Goal: Transaction & Acquisition: Purchase product/service

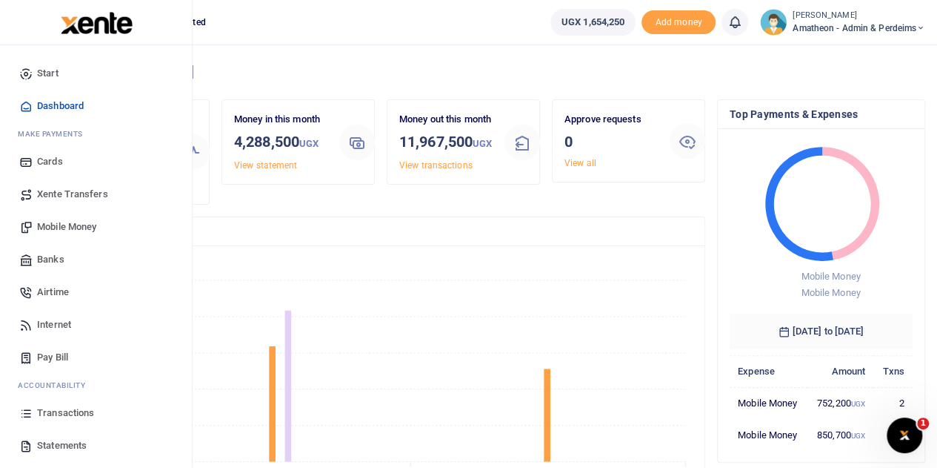
click at [67, 228] on span "Mobile Money" at bounding box center [66, 226] width 59 height 15
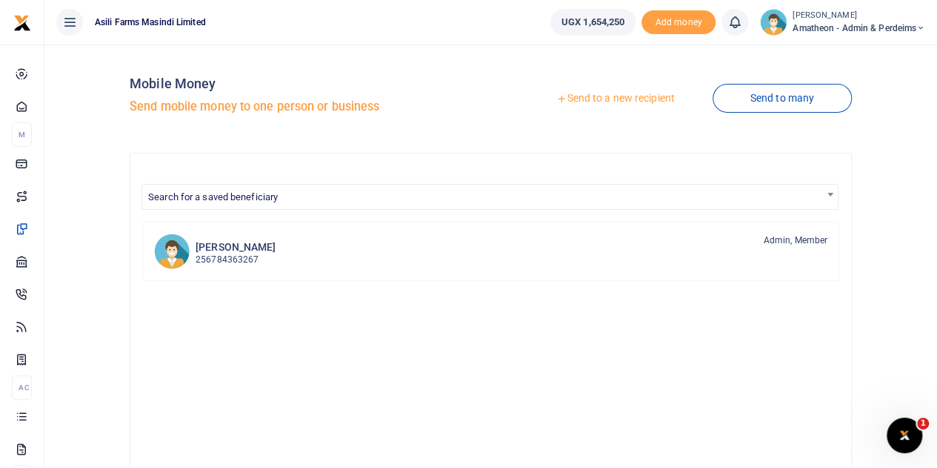
click at [583, 101] on link "Send to a new recipient" at bounding box center [615, 98] width 193 height 27
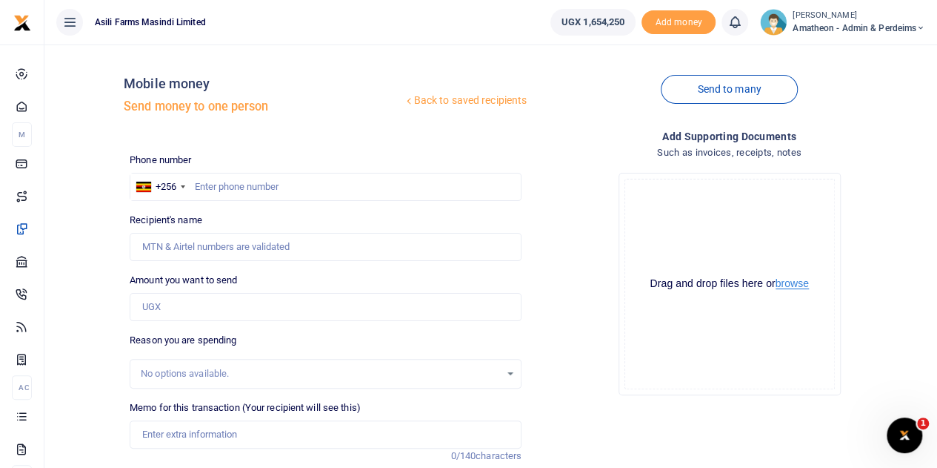
click at [794, 285] on button "browse" at bounding box center [792, 283] width 33 height 11
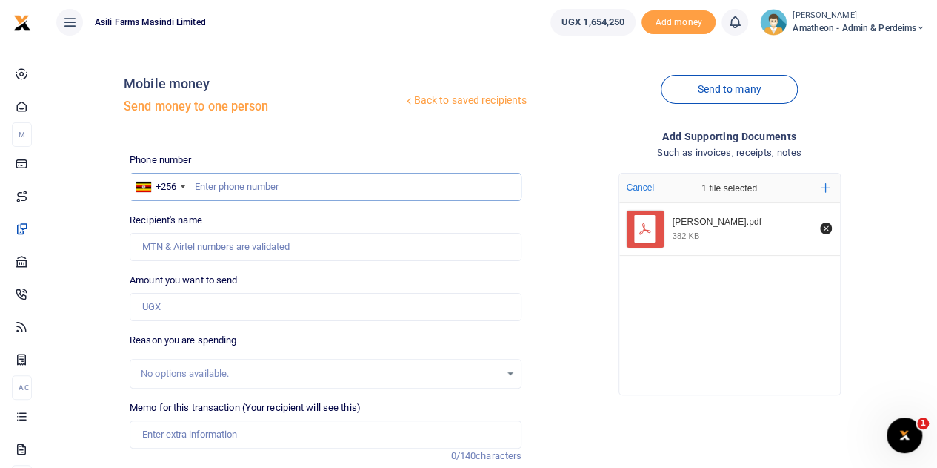
click at [276, 190] on input "text" at bounding box center [326, 187] width 392 height 28
type input "760446768"
type input "Oliver Akuroto"
type input "760446768"
click at [191, 311] on input "Amount you want to send" at bounding box center [326, 307] width 392 height 28
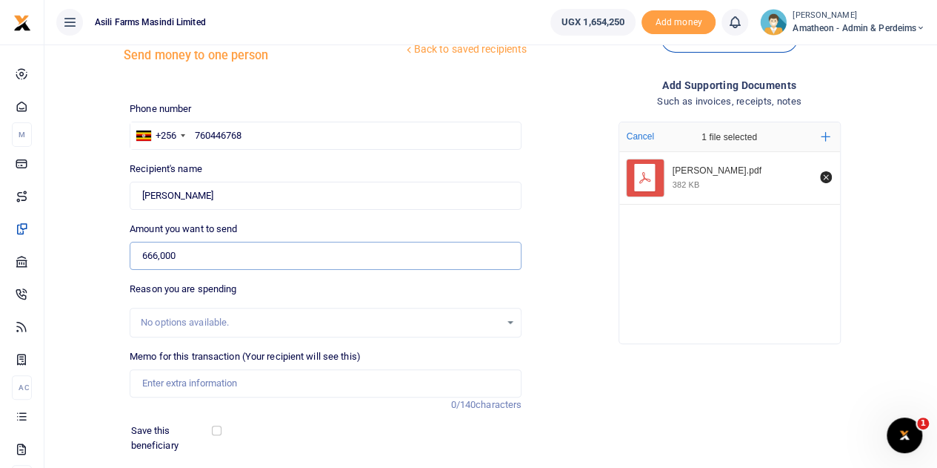
scroll to position [74, 0]
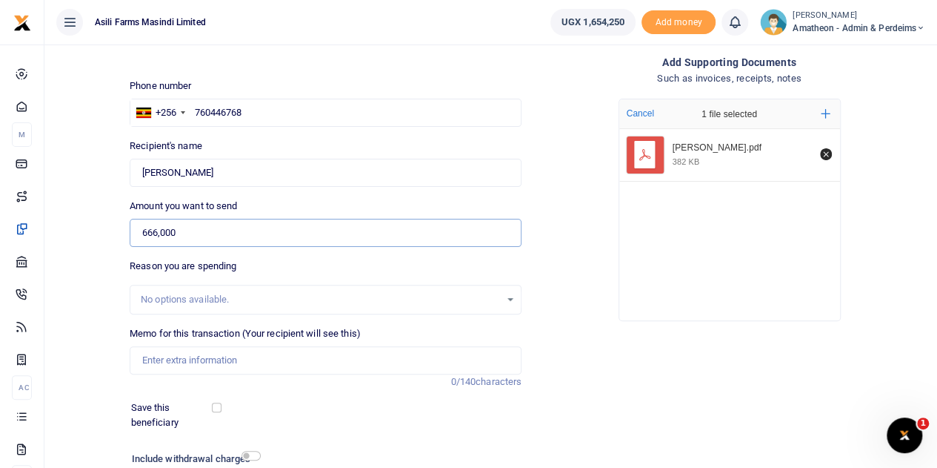
type input "666,000"
click at [180, 359] on input "Memo for this transaction (Your recipient will see this)" at bounding box center [326, 360] width 392 height 28
click at [305, 356] on input "Market items Vegetables Cassava" at bounding box center [326, 360] width 392 height 28
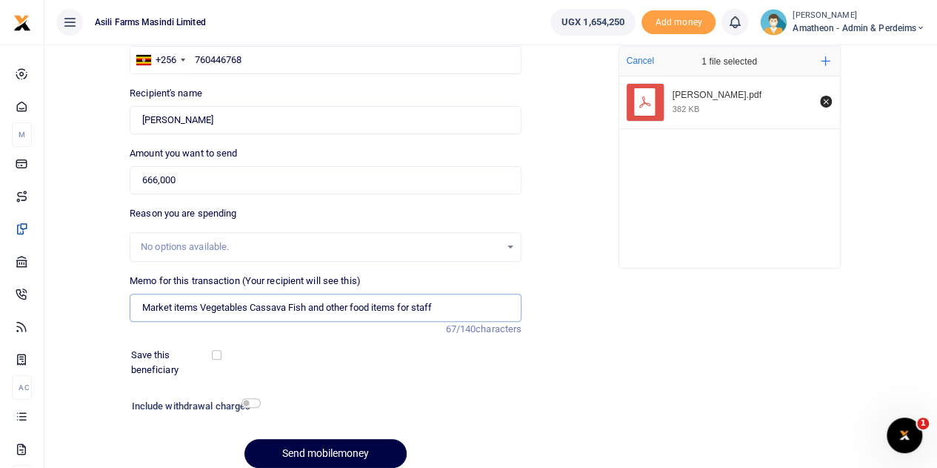
scroll to position [113, 0]
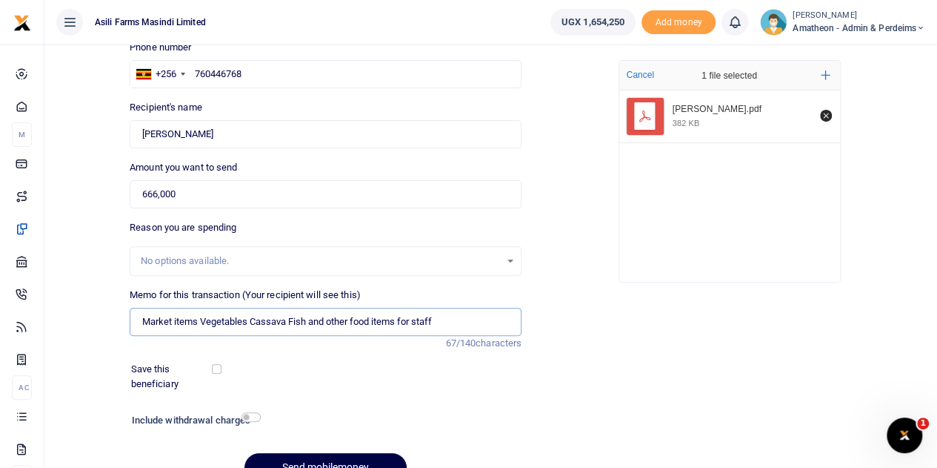
type input "Market items Vegetables Cassava Fish and other food items for staff"
click at [210, 73] on input "760446768" at bounding box center [326, 74] width 392 height 28
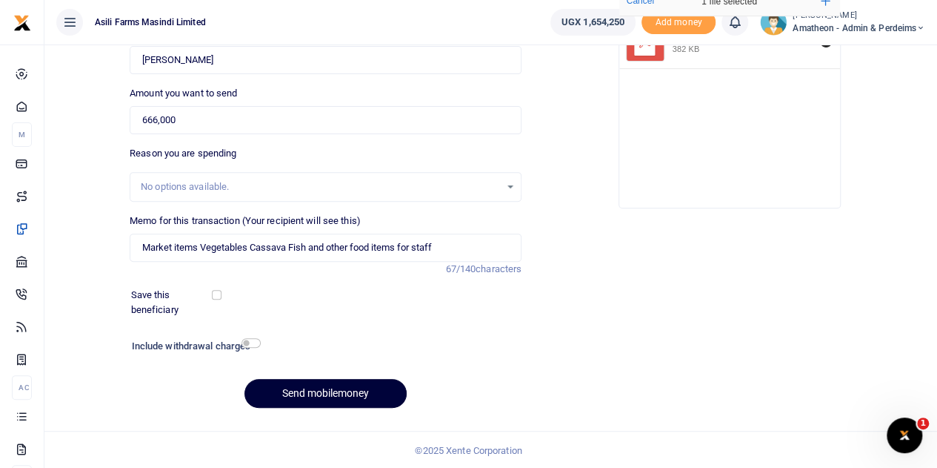
click at [335, 388] on button "Send mobilemoney" at bounding box center [326, 393] width 162 height 29
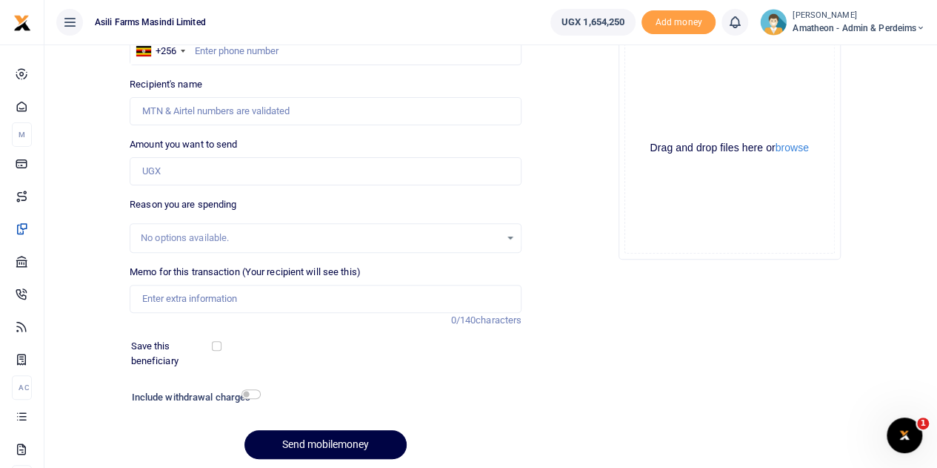
scroll to position [113, 0]
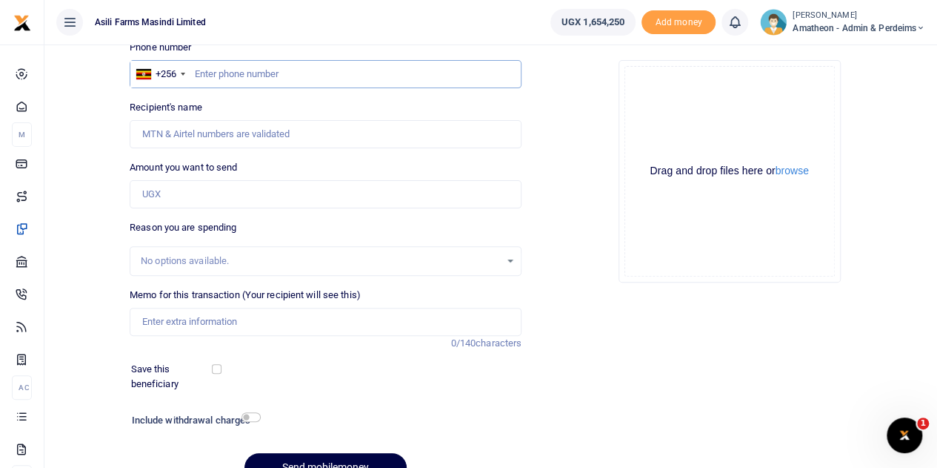
click at [278, 74] on input "text" at bounding box center [326, 74] width 392 height 28
type input "779693003"
type input "[PERSON_NAME]"
type input "779693003"
click at [173, 196] on input "Amount you want to send" at bounding box center [326, 194] width 392 height 28
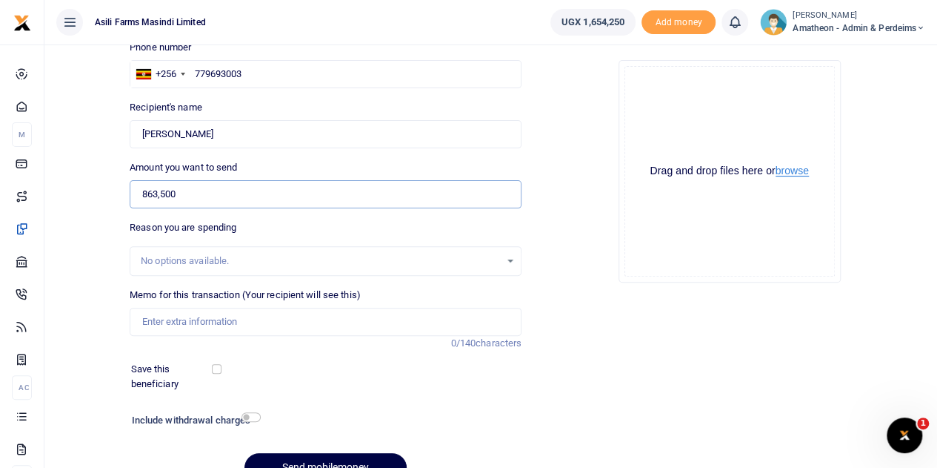
type input "863,500"
click at [790, 169] on button "browse" at bounding box center [792, 170] width 33 height 11
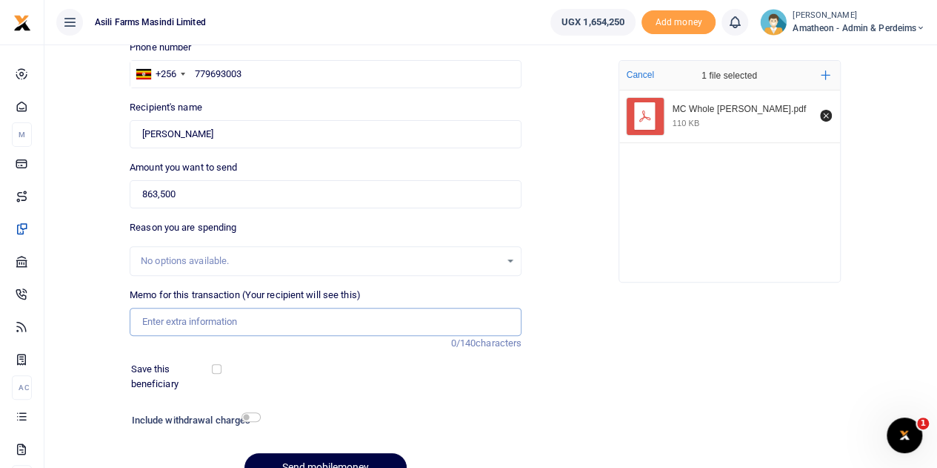
click at [173, 318] on input "Memo for this transaction (Your recipient will see this)" at bounding box center [326, 322] width 392 height 28
click at [168, 319] on input "Sugar Cooking oil Rice Salt and Royco" at bounding box center [326, 322] width 392 height 28
click at [246, 321] on input "Sugar 50kgs Cooking oil Rice Salt and Royco" at bounding box center [326, 322] width 392 height 28
click at [316, 318] on input "Sugar 50kgs Cooking oil 40Ltrs Rice Salt and Royco" at bounding box center [326, 322] width 392 height 28
click at [319, 322] on input "Sugar 50kgs Cooking oil 40Ltrs Rice Salt and Royco" at bounding box center [326, 322] width 392 height 28
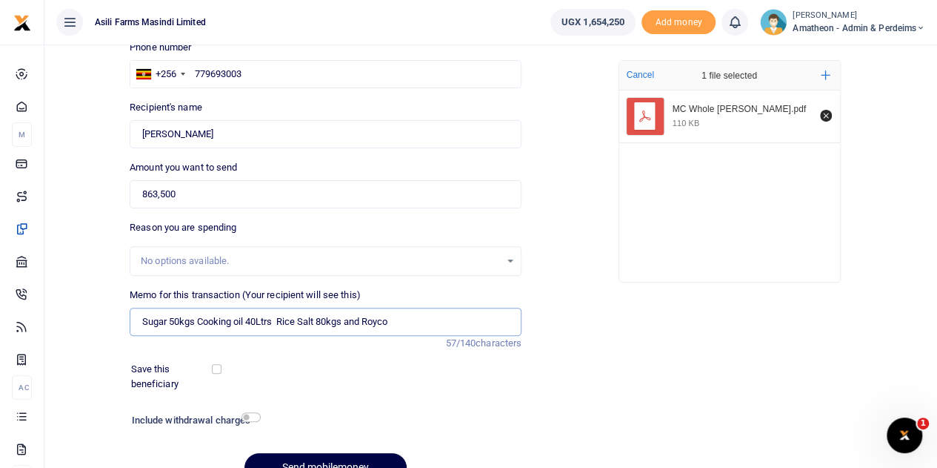
click at [298, 319] on input "Sugar 50kgs Cooking oil 40Ltrs Rice Salt 80kgs and Royco" at bounding box center [326, 322] width 392 height 28
click at [374, 318] on input "Sugar 50kgs Cooking oil 40Ltrs Rice 80kgs Salt 80kgs and Royco" at bounding box center [326, 322] width 392 height 28
click at [416, 321] on input "Sugar 50kgs Cooking oil 40Ltrs Rice 80kgs Salt 1carton and Royco" at bounding box center [326, 322] width 392 height 28
click at [431, 319] on input "Sugar 50kgs Cooking oil 40Ltrs Rice 80kgs Salt 1carton and Royco" at bounding box center [326, 322] width 392 height 28
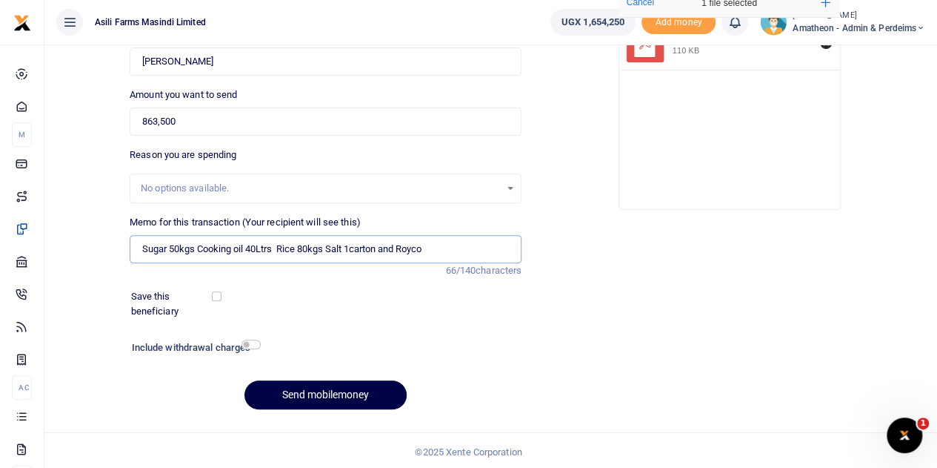
scroll to position [187, 0]
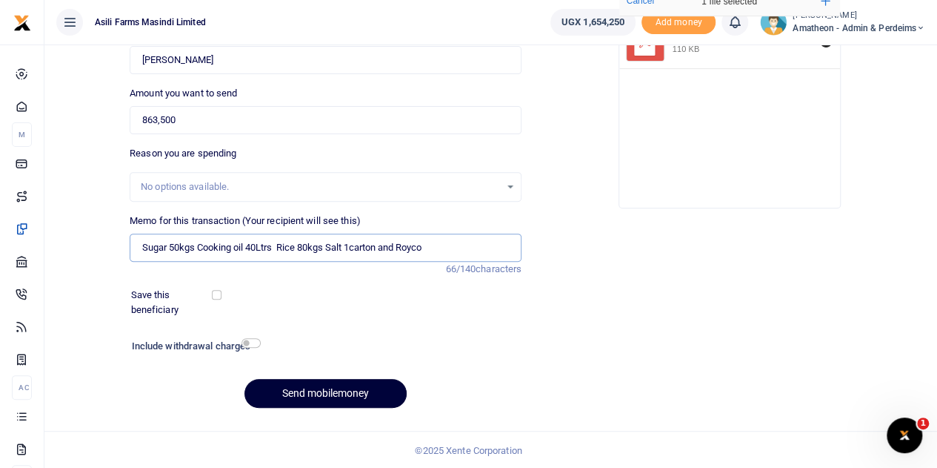
type input "Sugar 50kgs Cooking oil 40Ltrs Rice 80kgs Salt 1carton and Royco"
click at [338, 390] on button "Send mobilemoney" at bounding box center [326, 393] width 162 height 29
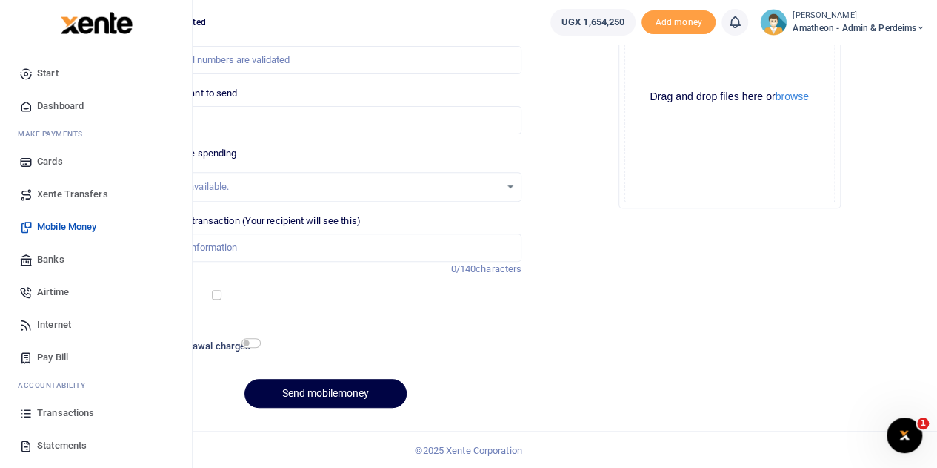
click at [52, 411] on span "Transactions" at bounding box center [65, 412] width 57 height 15
